Goal: Transaction & Acquisition: Download file/media

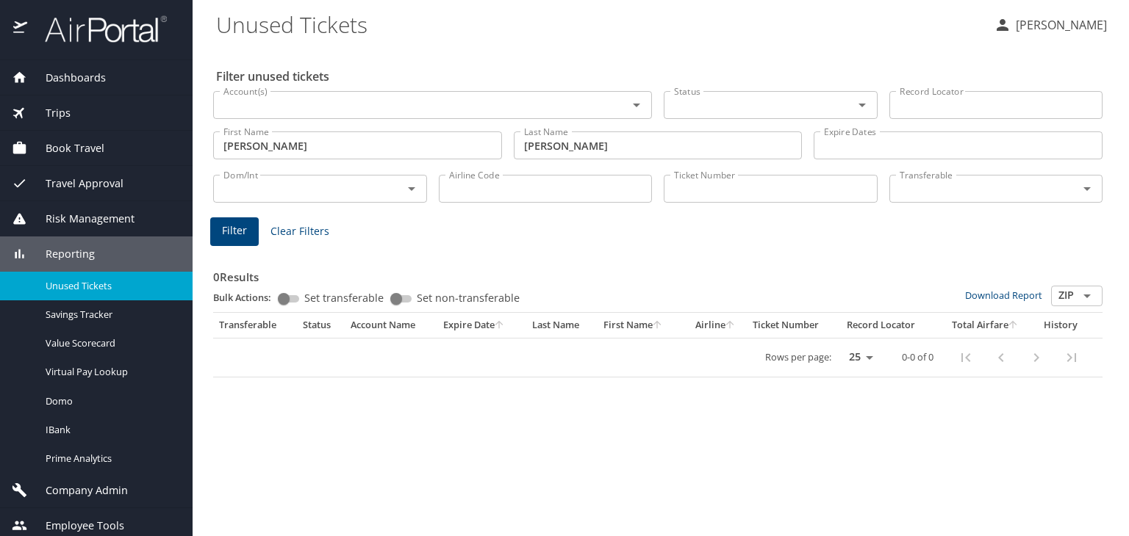
click at [100, 42] on img at bounding box center [98, 29] width 138 height 29
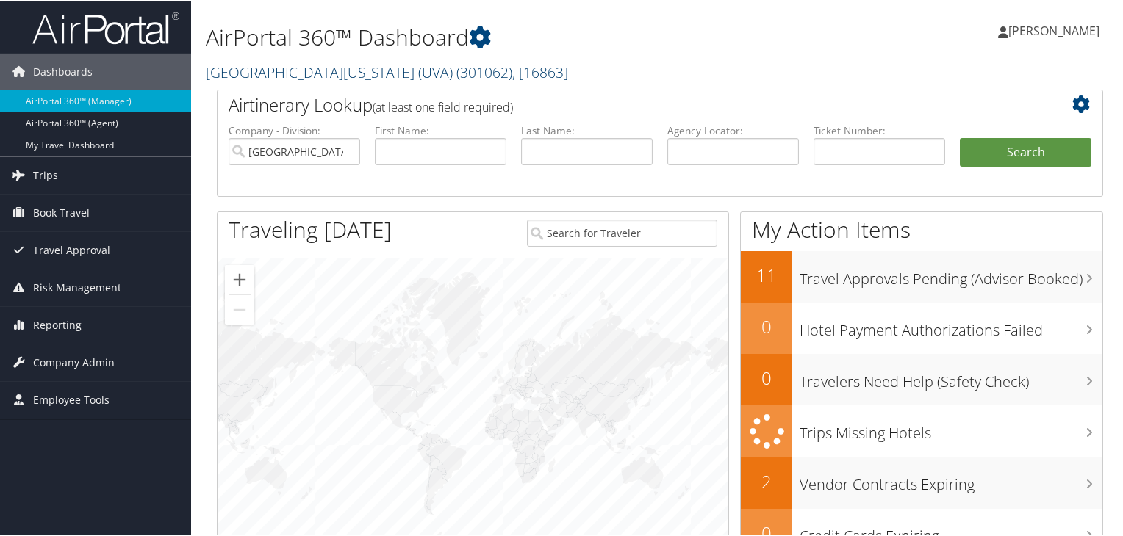
click at [456, 76] on span "( 301062 )" at bounding box center [484, 71] width 56 height 20
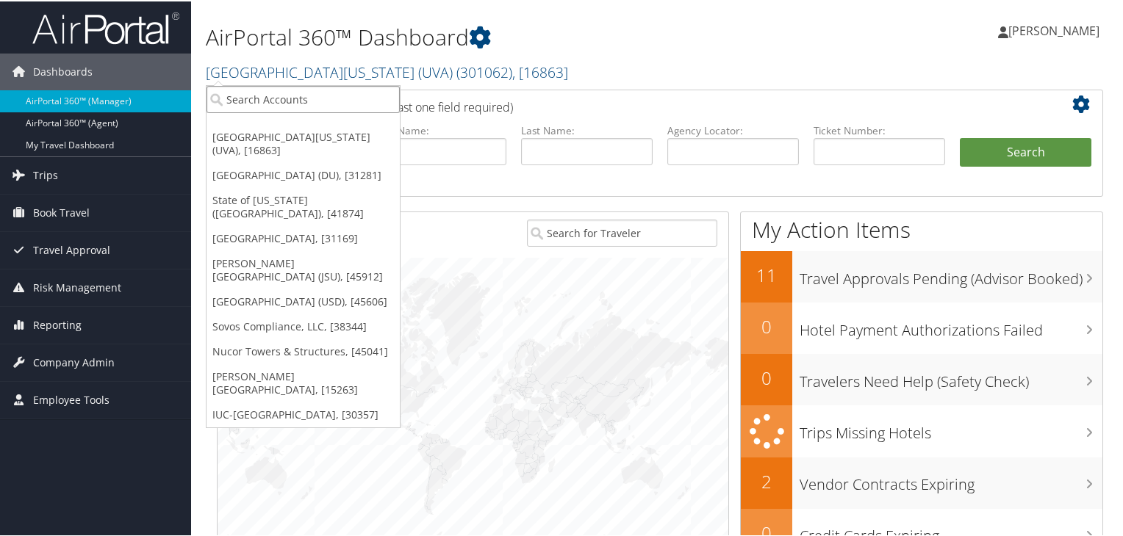
click at [329, 110] on input "search" at bounding box center [302, 97] width 193 height 27
paste input "[PERSON_NAME] ENGINEERS"
type input "[PERSON_NAME] ENGINEERS"
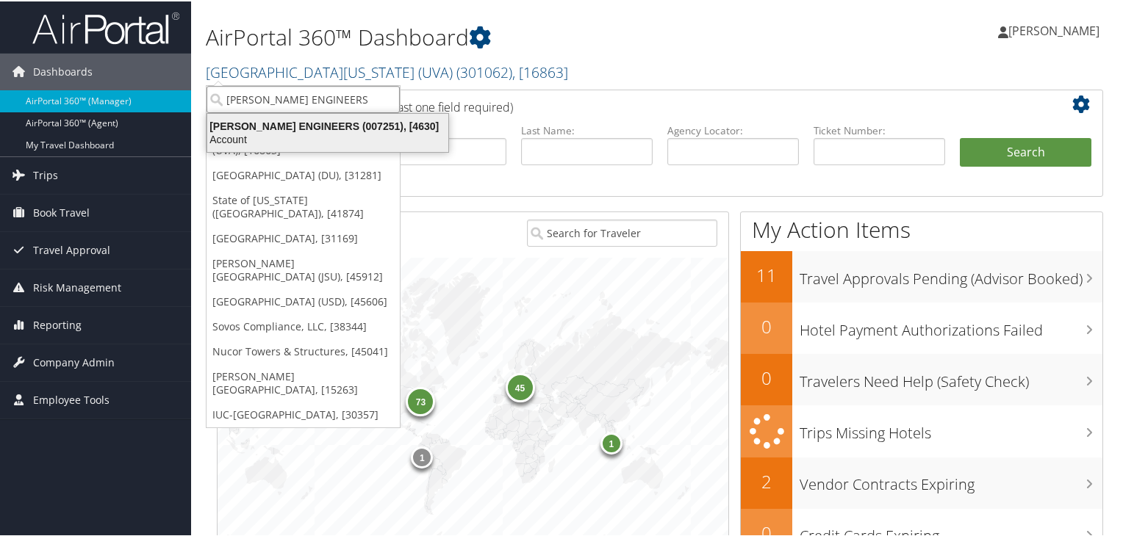
click at [371, 132] on div "Account" at bounding box center [327, 138] width 259 height 13
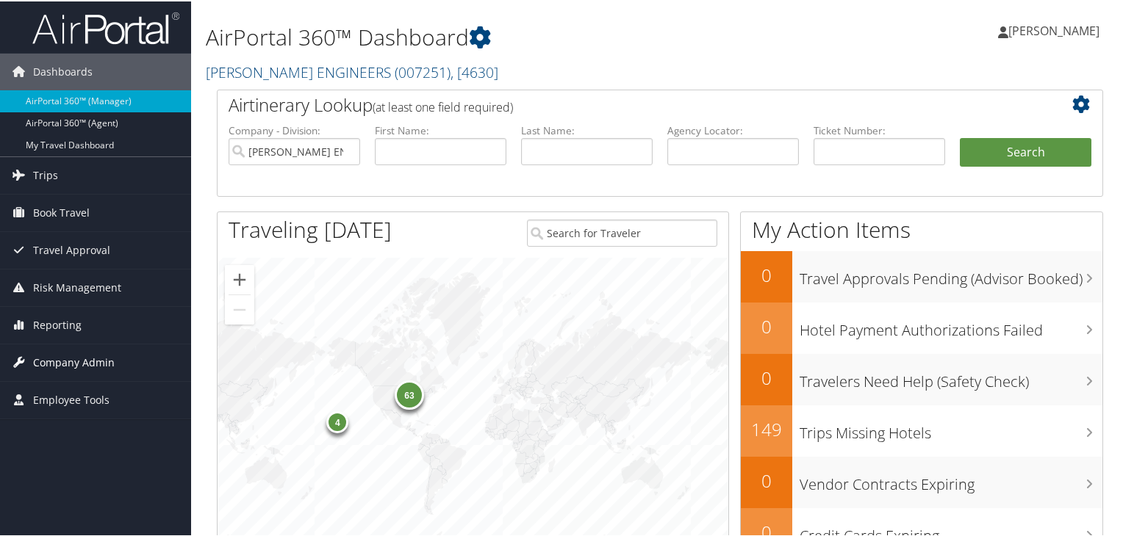
click at [71, 361] on span "Company Admin" at bounding box center [74, 361] width 82 height 37
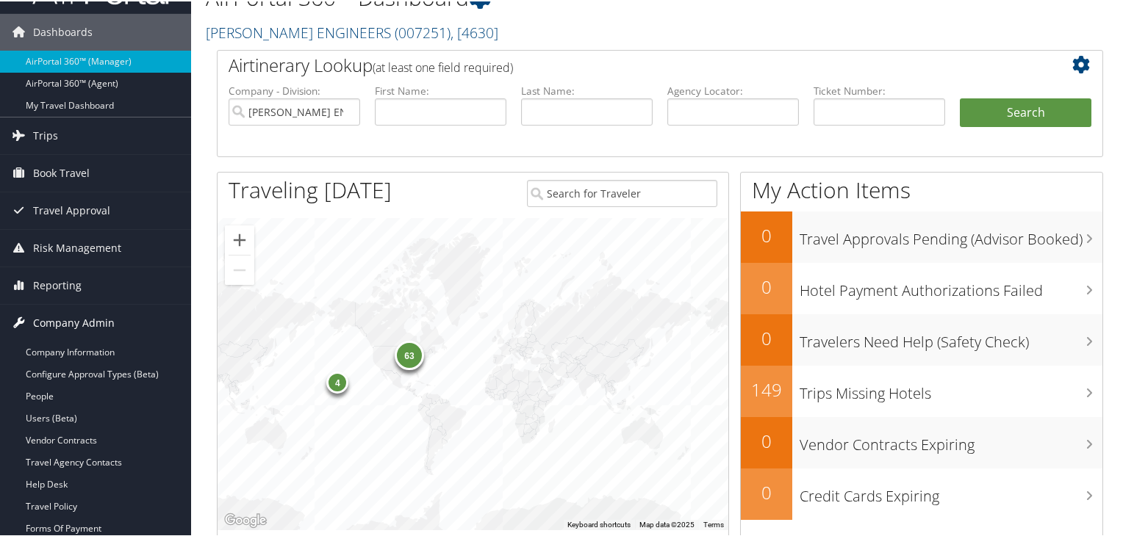
scroll to position [220, 0]
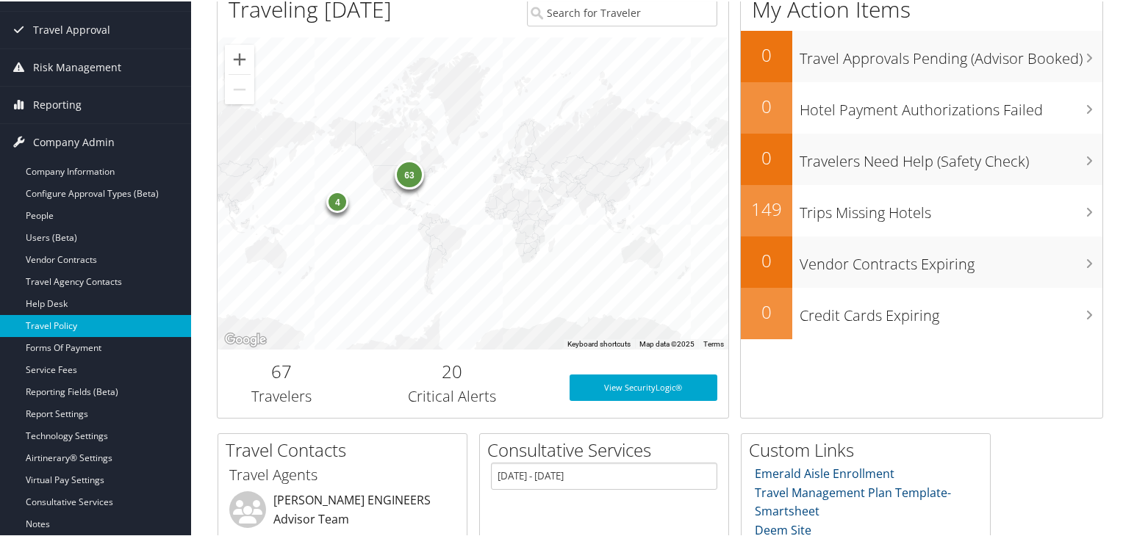
click at [73, 324] on link "Travel Policy" at bounding box center [95, 325] width 191 height 22
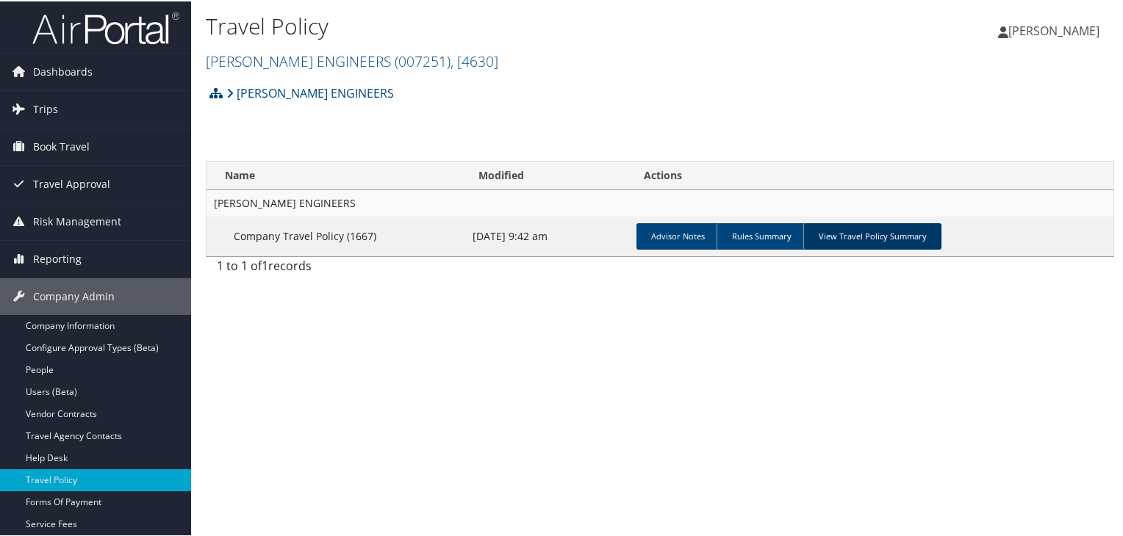
click at [875, 231] on link "View Travel Policy Summary" at bounding box center [872, 235] width 138 height 26
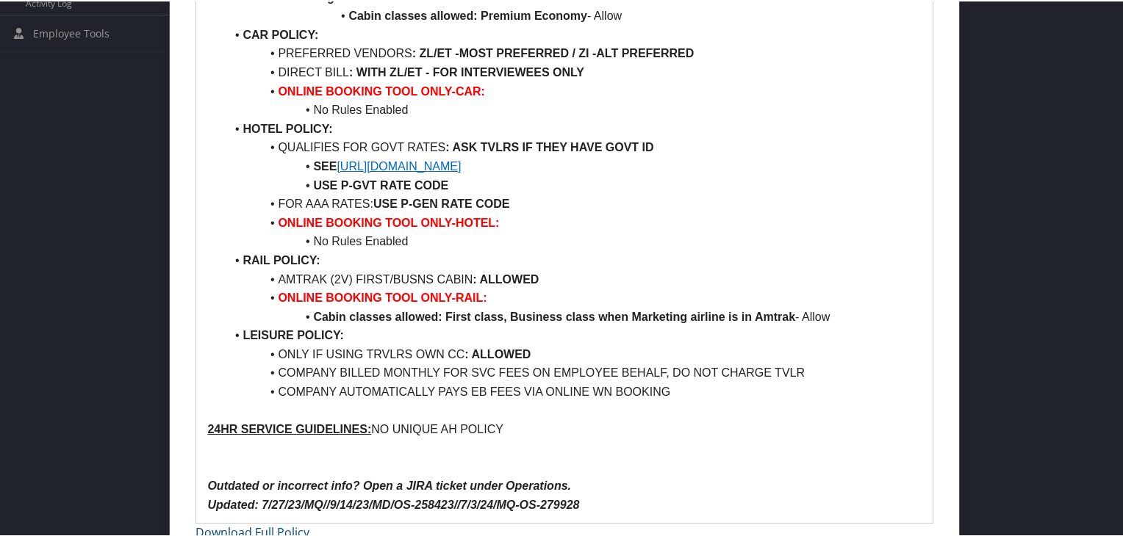
scroll to position [716, 0]
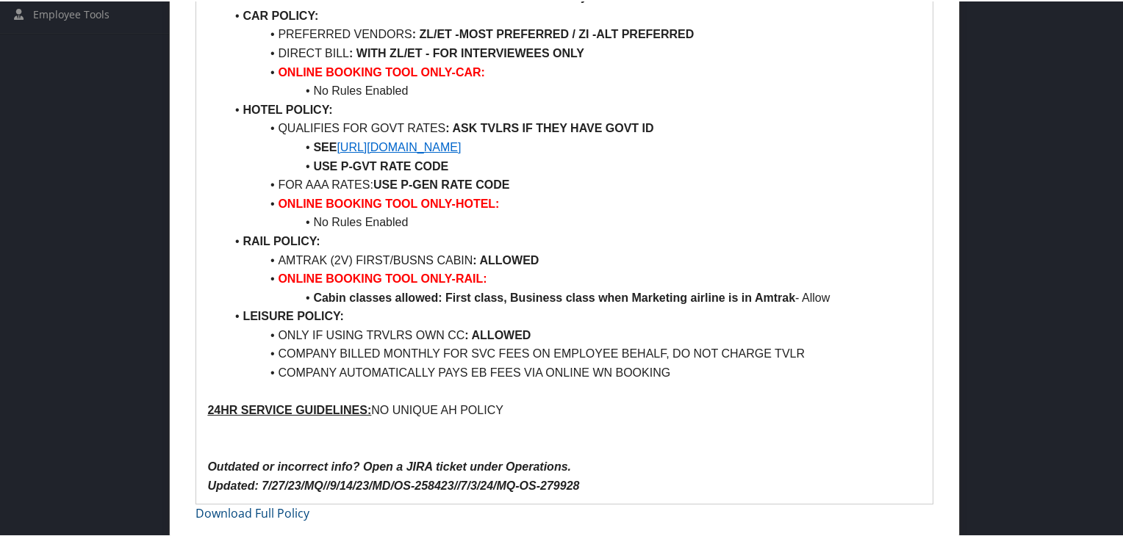
drag, startPoint x: 356, startPoint y: 255, endPoint x: 547, endPoint y: 250, distance: 191.8
click at [547, 250] on li "AMTRAK (2V) FIRST/BUSNS CABIN : ALLOWED" at bounding box center [573, 259] width 696 height 19
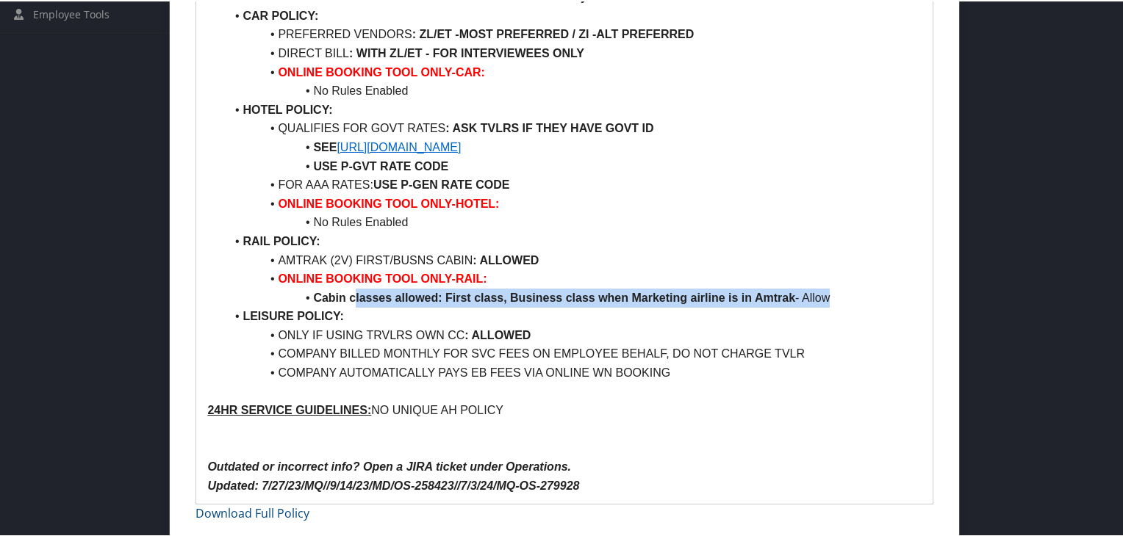
drag, startPoint x: 351, startPoint y: 295, endPoint x: 829, endPoint y: 293, distance: 477.6
click at [829, 293] on li "Cabin classes allowed: First class, Business class when Marketing airline is in…" at bounding box center [573, 296] width 696 height 19
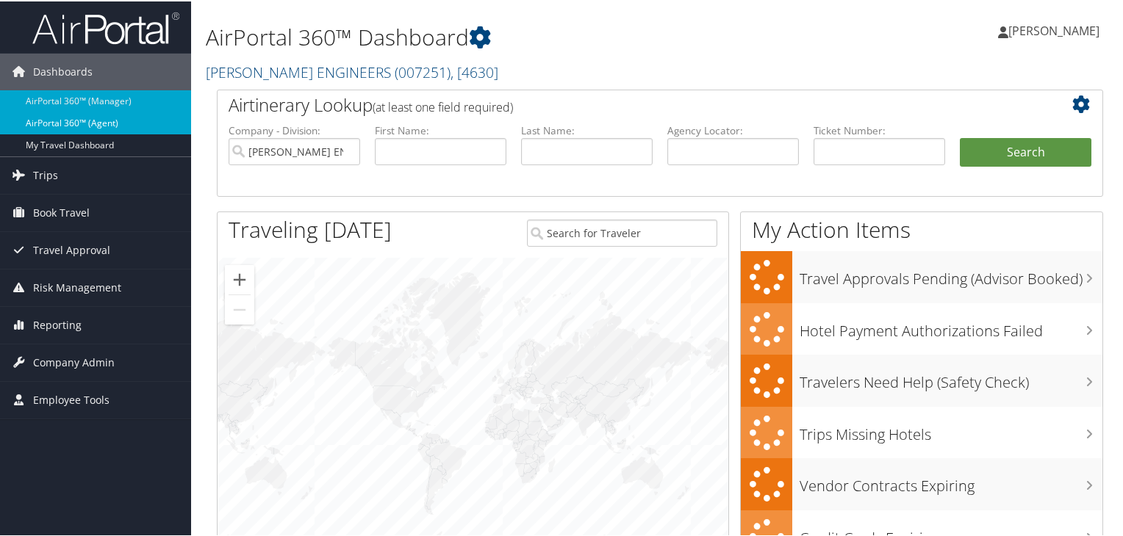
click at [91, 123] on link "AirPortal 360™ (Agent)" at bounding box center [95, 122] width 191 height 22
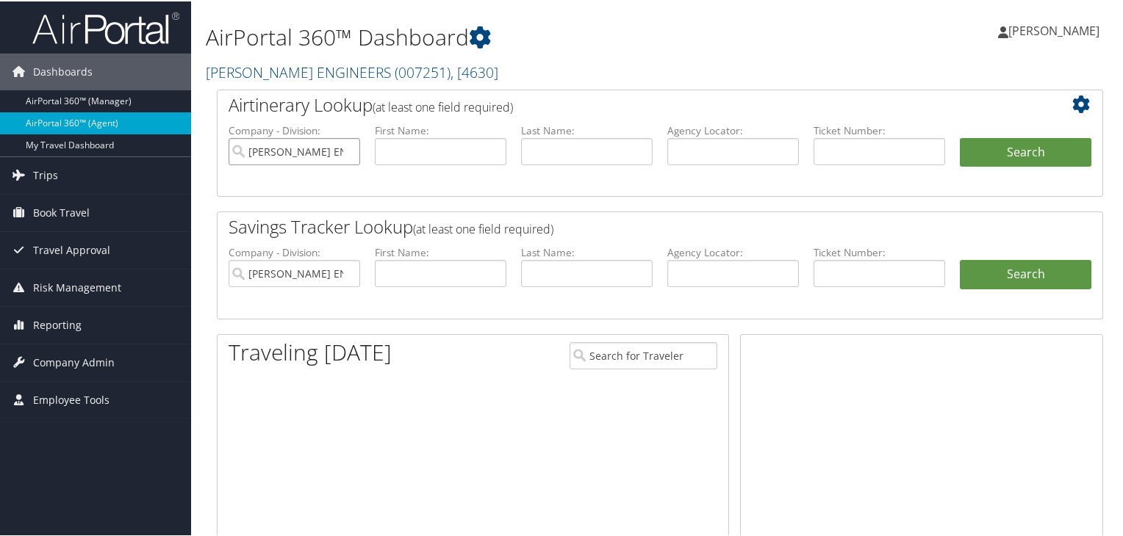
click at [346, 151] on input "[PERSON_NAME] ENGINEERS" at bounding box center [294, 150] width 132 height 27
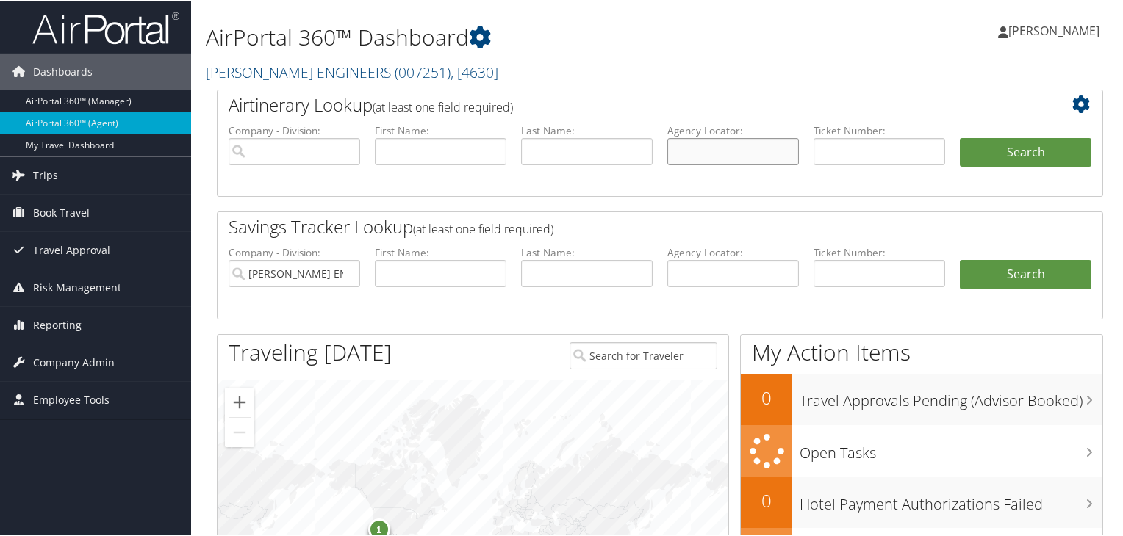
click at [711, 154] on input "text" at bounding box center [733, 150] width 132 height 27
paste input "DKWPRR"
type input "DKWPRR"
click at [976, 148] on button "Search" at bounding box center [1026, 151] width 132 height 29
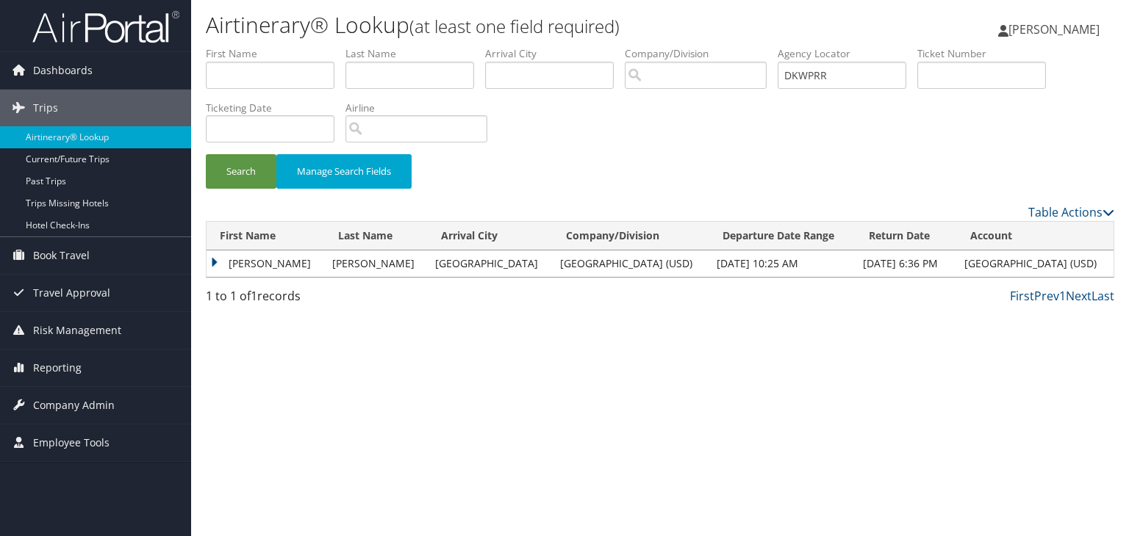
click at [220, 262] on td "REBECCA SIMS" at bounding box center [265, 264] width 118 height 26
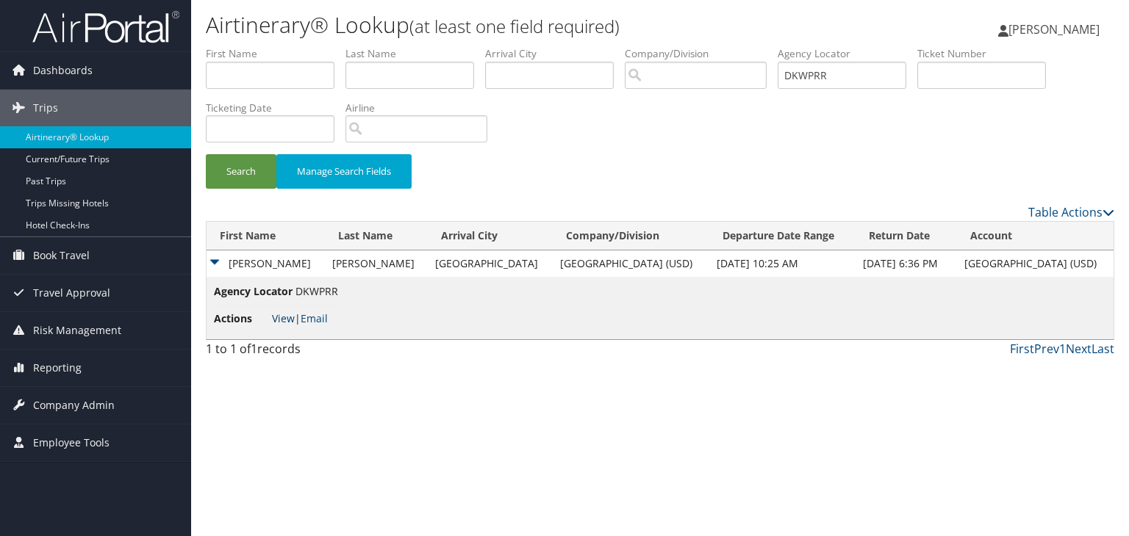
click at [278, 321] on link "View" at bounding box center [283, 319] width 23 height 14
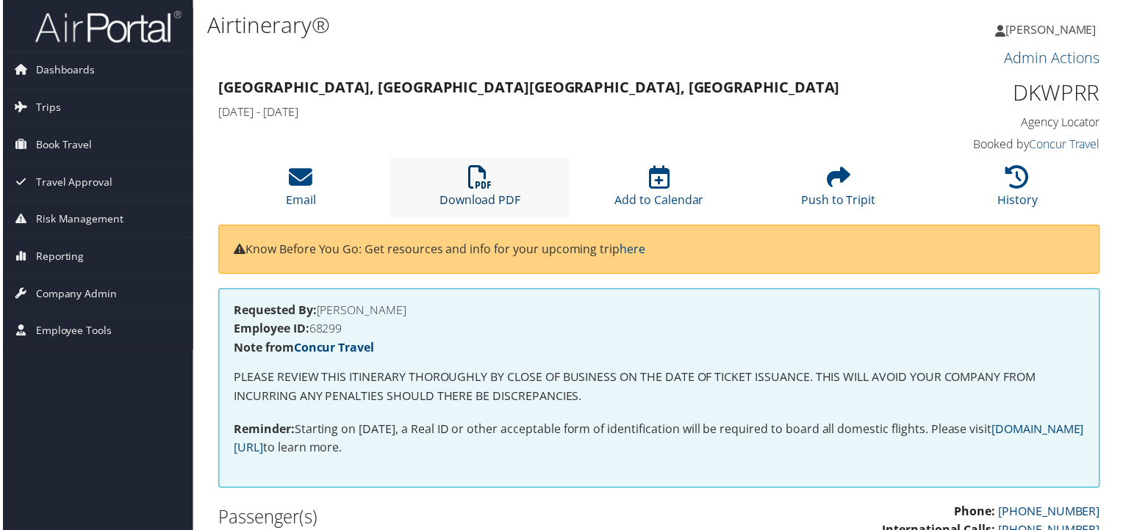
click at [480, 194] on link "Download PDF" at bounding box center [480, 191] width 82 height 35
